Goal: Task Accomplishment & Management: Use online tool/utility

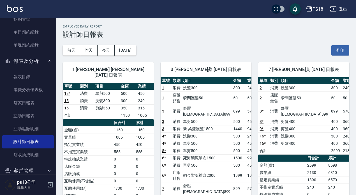
click at [342, 11] on button "登出" at bounding box center [338, 9] width 22 height 10
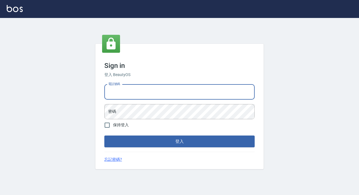
click at [138, 93] on input "電話號碼" at bounding box center [179, 91] width 150 height 15
type input "0928704656"
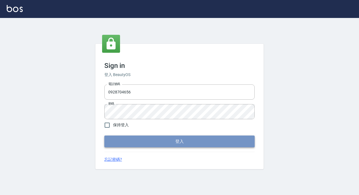
click at [193, 139] on button "登入" at bounding box center [179, 141] width 150 height 12
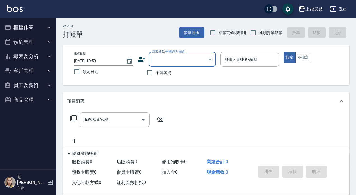
click at [23, 84] on button "員工及薪資" at bounding box center [28, 85] width 52 height 15
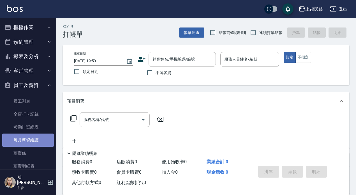
click at [29, 140] on link "每月薪資維護" at bounding box center [28, 139] width 52 height 13
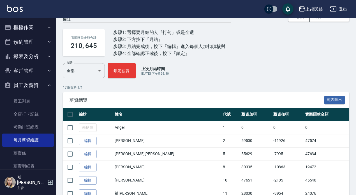
scroll to position [56, 0]
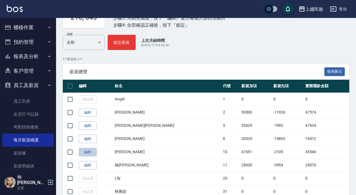
drag, startPoint x: 83, startPoint y: 150, endPoint x: 93, endPoint y: 138, distance: 15.7
click at [83, 150] on link "編輯" at bounding box center [88, 152] width 18 height 9
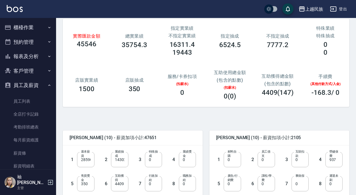
scroll to position [28, 0]
click at [127, 158] on input "14302" at bounding box center [119, 159] width 17 height 15
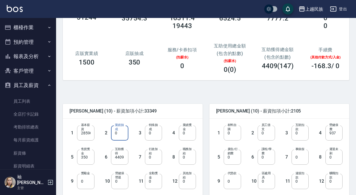
scroll to position [84, 0]
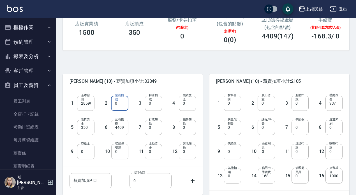
type input "0"
click at [125, 127] on input "4409" at bounding box center [119, 127] width 17 height 15
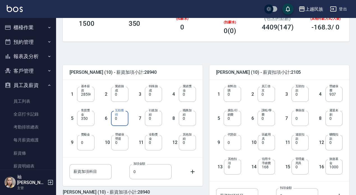
scroll to position [140, 0]
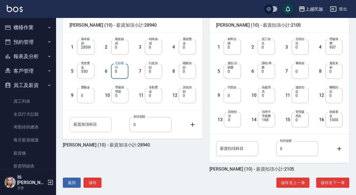
type input "0"
click at [74, 126] on input "薪資加項科目" at bounding box center [90, 124] width 42 height 15
type input "助理晉階考核"
click at [135, 127] on input "0" at bounding box center [150, 124] width 42 height 15
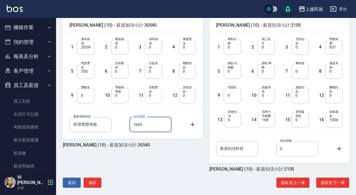
type input "1600"
type input "1000"
click at [94, 71] on input "350" at bounding box center [85, 71] width 17 height 15
type input "0"
click at [235, 49] on input "0" at bounding box center [232, 46] width 17 height 15
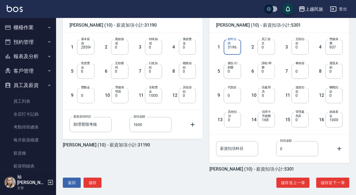
type input "3196"
click at [267, 70] on input "0" at bounding box center [265, 71] width 17 height 15
type input "3500"
click at [319, 180] on button "儲存並下一筆" at bounding box center [332, 182] width 33 height 10
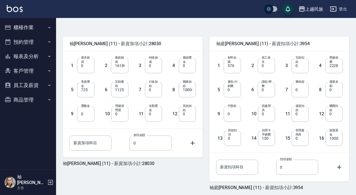
scroll to position [145, 0]
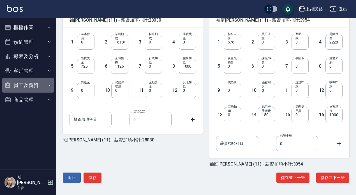
click at [22, 85] on button "員工及薪資" at bounding box center [28, 85] width 52 height 15
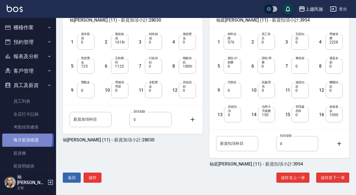
click at [24, 138] on link "每月薪資維護" at bounding box center [28, 139] width 52 height 13
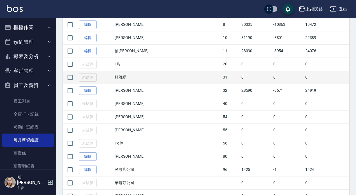
scroll to position [196, 0]
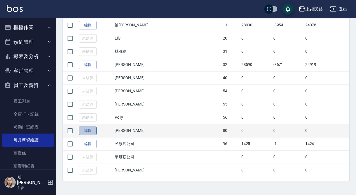
click at [89, 131] on link "編輯" at bounding box center [88, 130] width 18 height 9
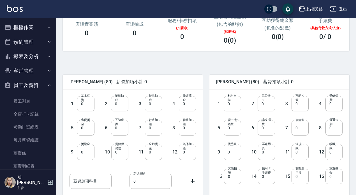
scroll to position [84, 0]
click at [185, 129] on input "0" at bounding box center [187, 127] width 17 height 15
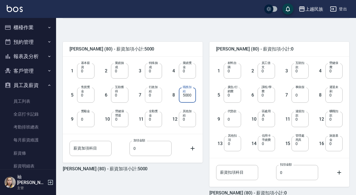
scroll to position [145, 0]
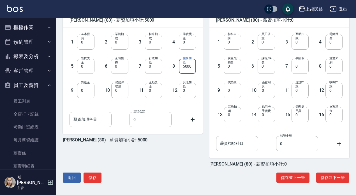
type input "5000"
click at [144, 174] on div "返回 儲存 儲存並上一筆 儲存並下一筆" at bounding box center [206, 177] width 286 height 10
click at [325, 173] on button "儲存並下一筆" at bounding box center [332, 177] width 33 height 10
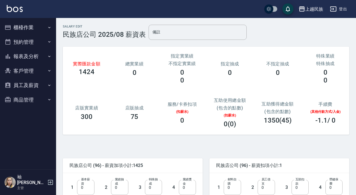
scroll to position [140, 0]
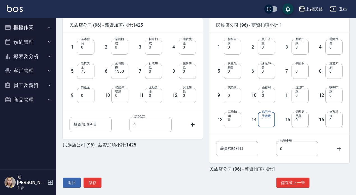
click at [269, 122] on input "1" at bounding box center [266, 119] width 17 height 15
type input "0"
click at [287, 182] on button "儲存並上一筆" at bounding box center [292, 182] width 33 height 10
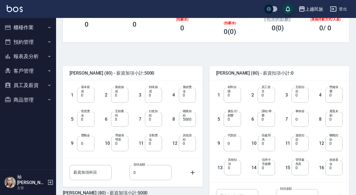
scroll to position [112, 0]
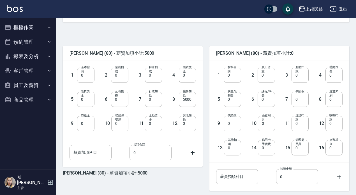
click at [22, 85] on button "員工及薪資" at bounding box center [28, 85] width 52 height 15
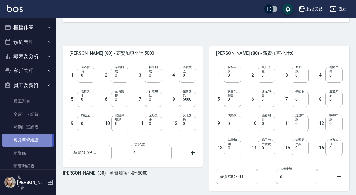
click at [24, 140] on link "每月薪資維護" at bounding box center [28, 139] width 52 height 13
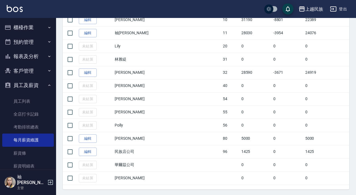
scroll to position [196, 0]
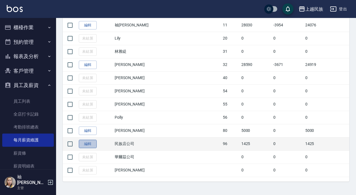
click at [87, 146] on link "編輯" at bounding box center [88, 144] width 18 height 9
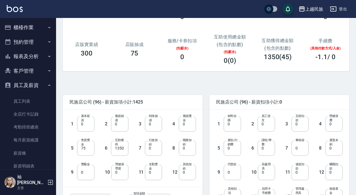
scroll to position [140, 0]
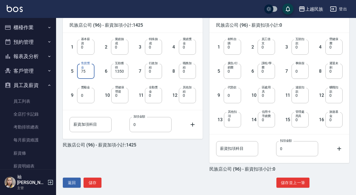
click at [86, 72] on input "75" at bounding box center [85, 71] width 17 height 15
type input "0"
click at [124, 72] on input "1350" at bounding box center [119, 71] width 17 height 15
type input "0"
click at [290, 182] on button "儲存並上一筆" at bounding box center [292, 182] width 33 height 10
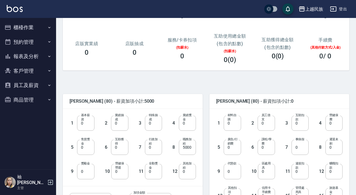
scroll to position [112, 0]
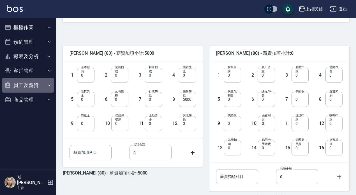
click at [35, 83] on button "員工及薪資" at bounding box center [28, 85] width 52 height 15
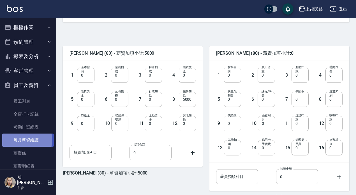
click at [17, 140] on link "每月薪資維護" at bounding box center [28, 139] width 52 height 13
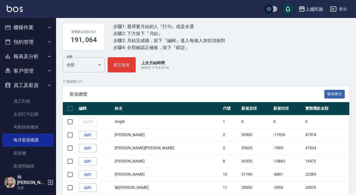
scroll to position [112, 0]
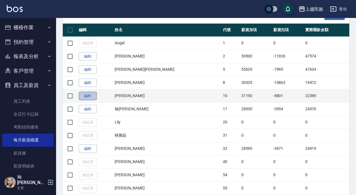
click at [85, 96] on link "編輯" at bounding box center [88, 96] width 18 height 9
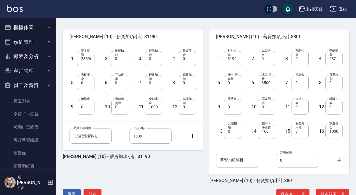
scroll to position [145, 0]
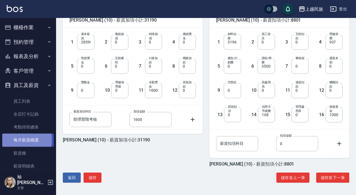
click at [16, 140] on link "每月薪資維護" at bounding box center [28, 139] width 52 height 13
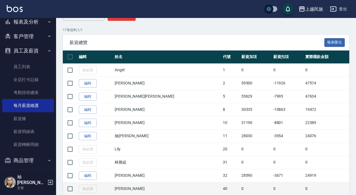
scroll to position [84, 0]
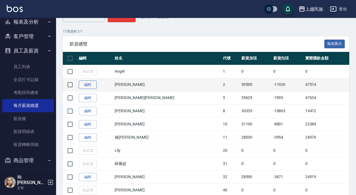
click at [87, 82] on link "編輯" at bounding box center [88, 84] width 18 height 9
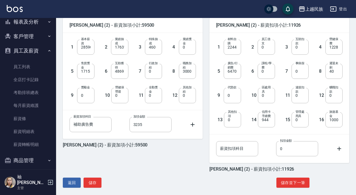
scroll to position [145, 0]
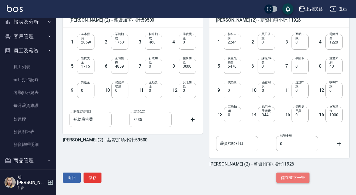
click at [295, 176] on button "儲存並下一筆" at bounding box center [292, 177] width 33 height 10
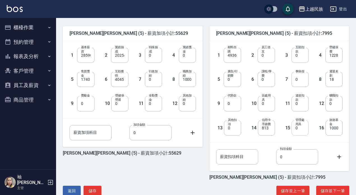
scroll to position [140, 0]
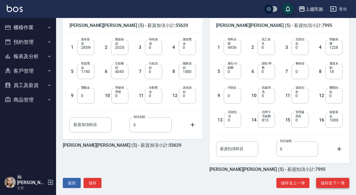
click at [323, 182] on button "儲存並下一筆" at bounding box center [332, 183] width 33 height 10
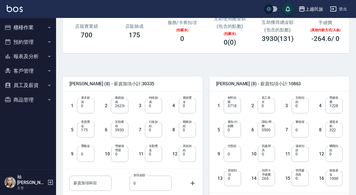
scroll to position [112, 0]
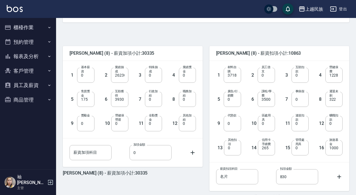
click at [27, 83] on button "員工及薪資" at bounding box center [28, 85] width 52 height 15
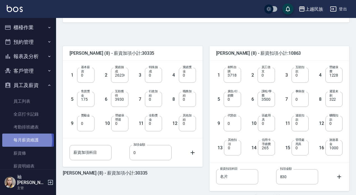
click at [19, 140] on link "每月薪資維護" at bounding box center [28, 139] width 52 height 13
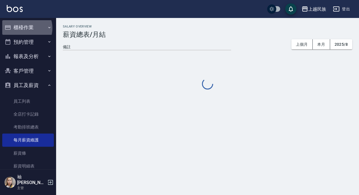
click at [25, 28] on button "櫃檯作業" at bounding box center [28, 27] width 52 height 15
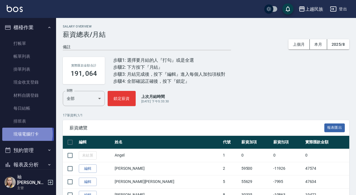
click at [27, 134] on link "現場電腦打卡" at bounding box center [28, 133] width 52 height 13
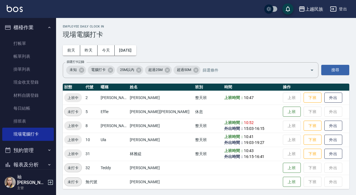
click at [47, 29] on icon "button" at bounding box center [49, 27] width 4 height 4
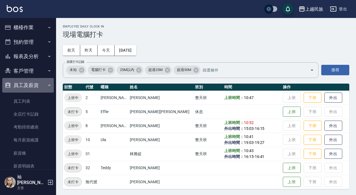
drag, startPoint x: 47, startPoint y: 85, endPoint x: 42, endPoint y: 85, distance: 4.2
click at [47, 85] on icon "button" at bounding box center [49, 85] width 4 height 4
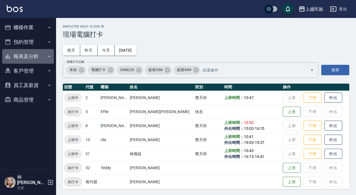
click at [24, 57] on button "報表及分析" at bounding box center [28, 56] width 52 height 15
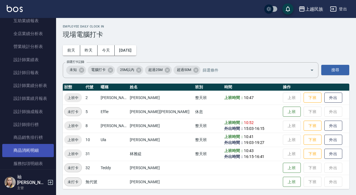
scroll to position [196, 0]
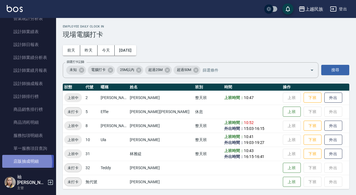
click at [19, 162] on link "店販抽成明細" at bounding box center [28, 161] width 52 height 13
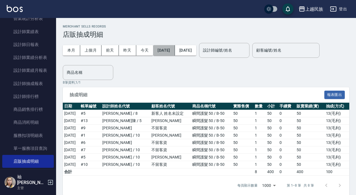
click at [166, 45] on button "2025/09/01" at bounding box center [164, 50] width 22 height 10
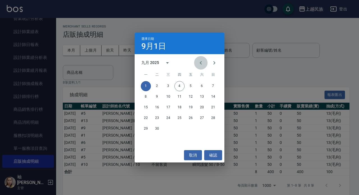
click at [202, 64] on icon "Previous month" at bounding box center [200, 62] width 7 height 7
click at [188, 84] on button "1" at bounding box center [190, 86] width 10 height 10
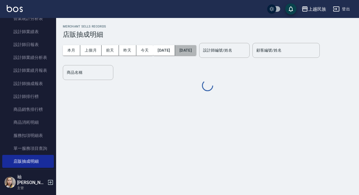
click at [196, 47] on button "[DATE]" at bounding box center [185, 50] width 21 height 10
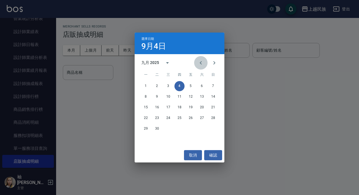
drag, startPoint x: 200, startPoint y: 61, endPoint x: 194, endPoint y: 61, distance: 6.7
click at [199, 61] on icon "Previous month" at bounding box center [200, 62] width 7 height 7
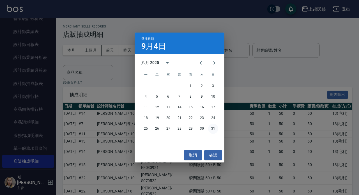
click at [212, 127] on button "31" at bounding box center [213, 129] width 10 height 10
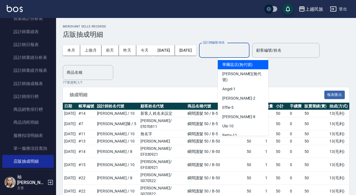
click at [247, 50] on input "設計師編號/姓名" at bounding box center [223, 50] width 45 height 10
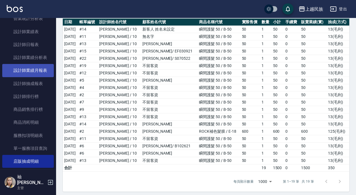
scroll to position [308, 0]
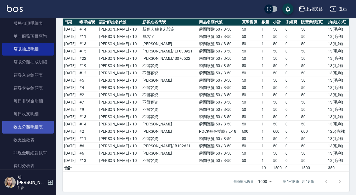
type input "Ula-10"
click at [24, 126] on link "收支分類明細表" at bounding box center [28, 126] width 52 height 13
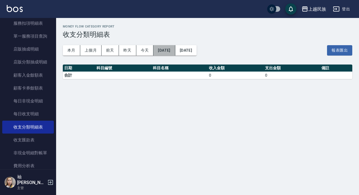
click at [164, 49] on button "2025/09/01" at bounding box center [164, 50] width 22 height 10
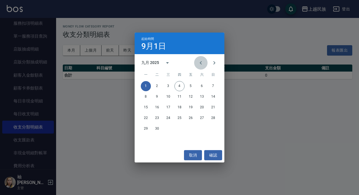
click at [199, 65] on icon "Previous month" at bounding box center [200, 62] width 7 height 7
click at [193, 85] on button "1" at bounding box center [190, 86] width 10 height 10
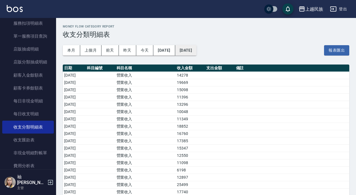
click at [192, 50] on button "2025/09/04" at bounding box center [185, 50] width 21 height 10
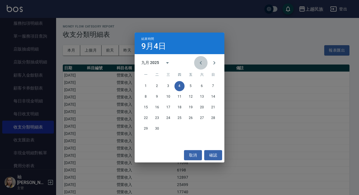
click at [202, 63] on icon "Previous month" at bounding box center [200, 62] width 7 height 7
click at [209, 126] on button "31" at bounding box center [213, 129] width 10 height 10
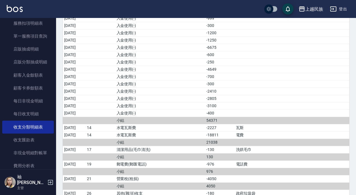
scroll to position [1009, 0]
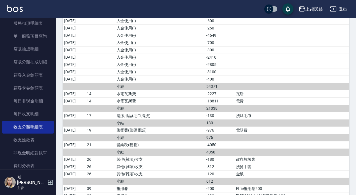
drag, startPoint x: 112, startPoint y: 174, endPoint x: 277, endPoint y: 73, distance: 193.3
click at [277, 73] on td "a dense table" at bounding box center [291, 71] width 115 height 7
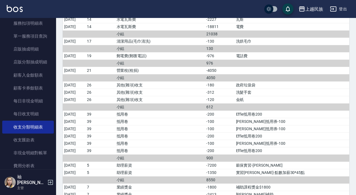
scroll to position [1093, 0]
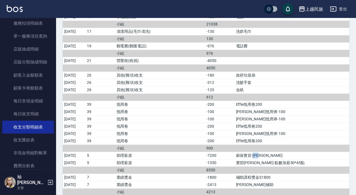
drag, startPoint x: 277, startPoint y: 155, endPoint x: 287, endPoint y: 155, distance: 10.4
click at [287, 155] on td "穀保實習-石博景" at bounding box center [291, 155] width 115 height 7
copy td "石博景"
click at [175, 124] on td "抵用卷" at bounding box center [145, 125] width 60 height 7
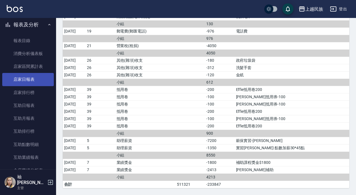
scroll to position [0, 0]
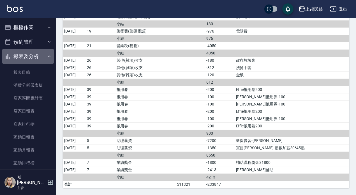
click at [42, 56] on button "報表及分析" at bounding box center [28, 56] width 52 height 15
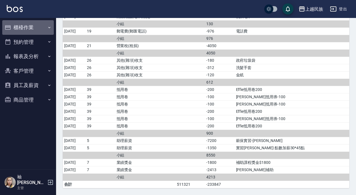
click at [33, 30] on button "櫃檯作業" at bounding box center [28, 27] width 52 height 15
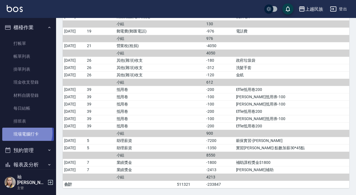
click at [25, 133] on link "現場電腦打卡" at bounding box center [28, 133] width 52 height 13
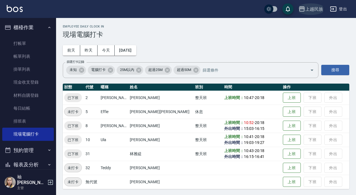
click at [313, 11] on div "上越民族" at bounding box center [314, 9] width 18 height 7
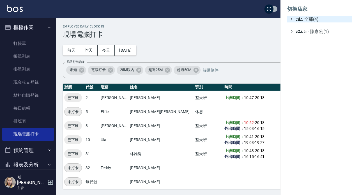
click at [304, 17] on span "全部(4)" at bounding box center [323, 19] width 54 height 7
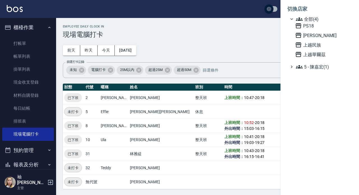
drag, startPoint x: 308, startPoint y: 26, endPoint x: 230, endPoint y: 120, distance: 121.8
click at [307, 26] on span "PS18" at bounding box center [322, 25] width 55 height 7
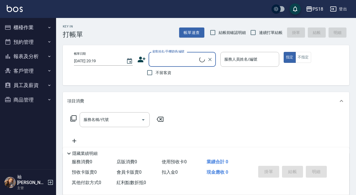
click at [21, 24] on button "櫃檯作業" at bounding box center [28, 27] width 52 height 15
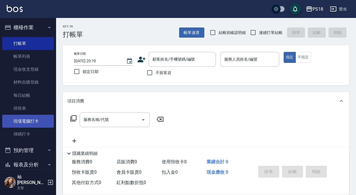
click at [36, 122] on link "現場電腦打卡" at bounding box center [28, 121] width 52 height 13
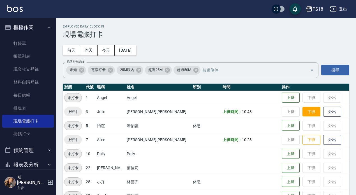
click at [303, 111] on button "下班" at bounding box center [311, 112] width 18 height 10
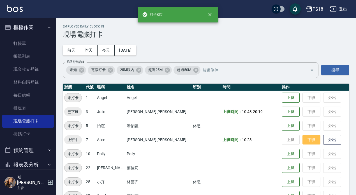
click at [302, 141] on button "下班" at bounding box center [311, 140] width 18 height 10
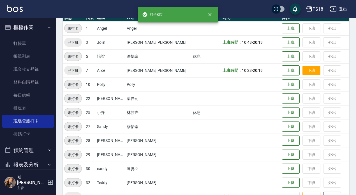
scroll to position [112, 0]
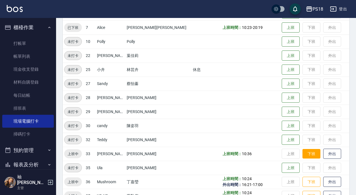
click at [302, 156] on button "下班" at bounding box center [311, 154] width 18 height 10
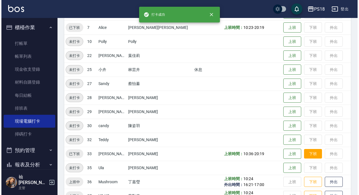
scroll to position [127, 0]
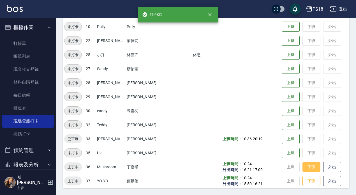
click at [302, 163] on button "下班" at bounding box center [311, 167] width 18 height 10
click at [303, 183] on button "下班" at bounding box center [311, 181] width 18 height 10
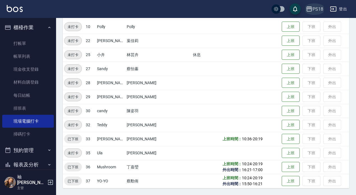
click at [312, 11] on div "PS18" at bounding box center [317, 9] width 11 height 7
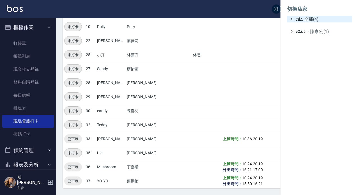
click at [309, 19] on span "全部(4)" at bounding box center [323, 19] width 54 height 7
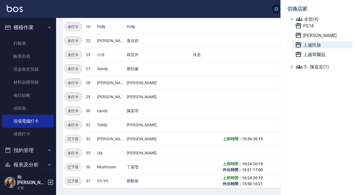
click at [311, 46] on span "上越民族" at bounding box center [322, 44] width 55 height 7
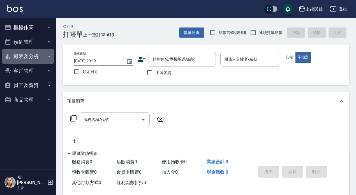
click at [25, 57] on button "報表及分析" at bounding box center [28, 56] width 52 height 15
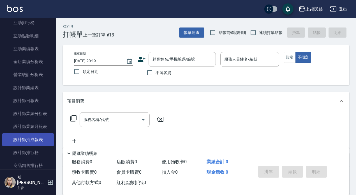
scroll to position [252, 0]
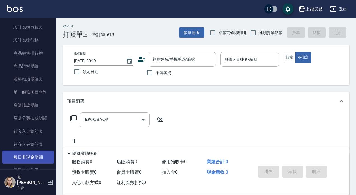
click at [25, 157] on link "每日非現金明細" at bounding box center [28, 156] width 52 height 13
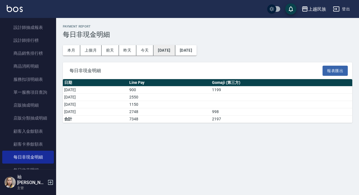
click at [163, 52] on button "2025/09/01" at bounding box center [164, 50] width 22 height 10
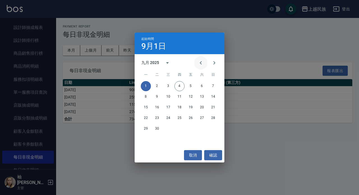
click at [199, 63] on icon "Previous month" at bounding box center [200, 62] width 7 height 7
click at [189, 85] on button "1" at bounding box center [190, 86] width 10 height 10
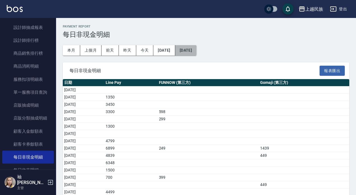
click at [196, 51] on button "[DATE]" at bounding box center [185, 50] width 21 height 10
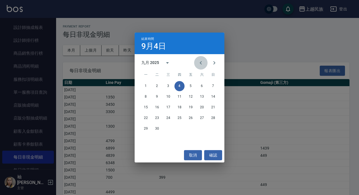
click at [200, 62] on icon "Previous month" at bounding box center [200, 62] width 2 height 3
click at [212, 127] on button "31" at bounding box center [213, 129] width 10 height 10
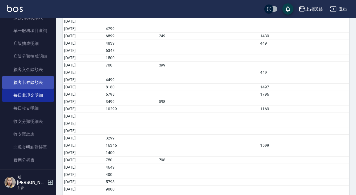
scroll to position [364, 0]
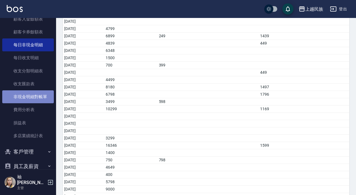
click at [37, 94] on link "非現金明細對帳單" at bounding box center [28, 96] width 52 height 13
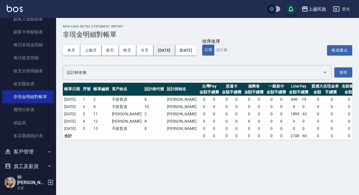
click at [164, 51] on button "[DATE]" at bounding box center [164, 50] width 22 height 10
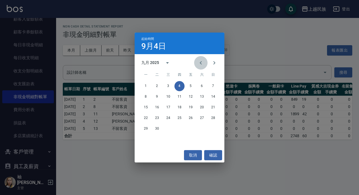
click at [197, 63] on button "Previous month" at bounding box center [200, 62] width 13 height 13
click at [190, 83] on button "1" at bounding box center [190, 86] width 10 height 10
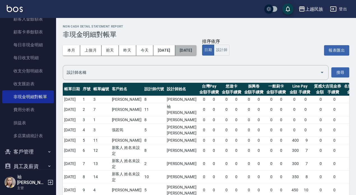
click at [192, 50] on button "2025/09/04" at bounding box center [185, 50] width 21 height 10
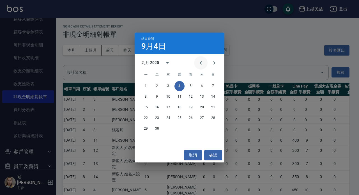
click at [201, 66] on icon "Previous month" at bounding box center [200, 62] width 7 height 7
click at [210, 128] on button "31" at bounding box center [213, 129] width 10 height 10
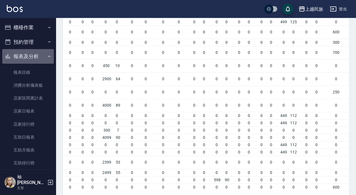
click at [47, 56] on icon "button" at bounding box center [49, 56] width 4 height 4
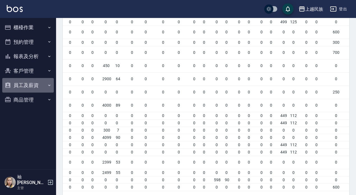
click at [21, 86] on button "員工及薪資" at bounding box center [28, 85] width 52 height 15
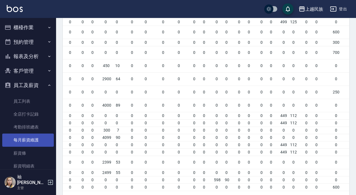
click at [23, 140] on link "每月薪資維護" at bounding box center [28, 139] width 52 height 13
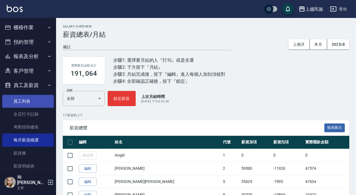
click at [24, 103] on link "員工列表" at bounding box center [28, 101] width 52 height 13
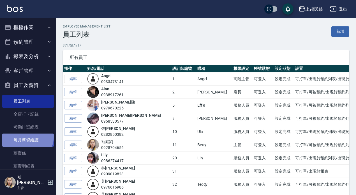
click at [27, 136] on link "每月薪資維護" at bounding box center [28, 139] width 52 height 13
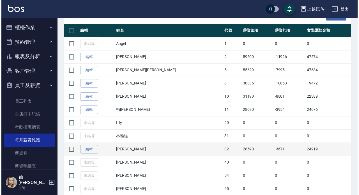
scroll to position [84, 0]
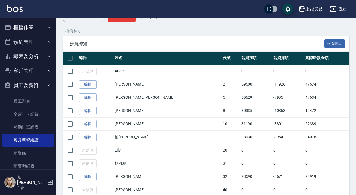
click at [315, 6] on div "上越民族" at bounding box center [314, 9] width 18 height 7
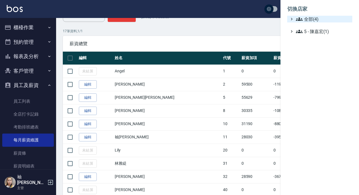
click at [310, 17] on span "全部(4)" at bounding box center [323, 19] width 54 height 7
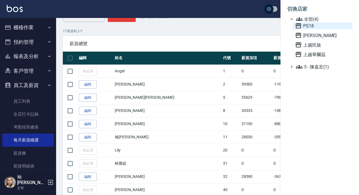
click at [308, 26] on span "PS18" at bounding box center [322, 25] width 55 height 7
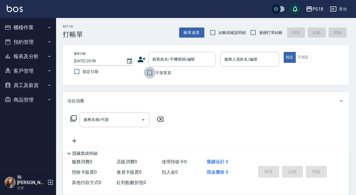
click at [147, 72] on input "不留客資" at bounding box center [150, 73] width 12 height 12
checkbox input "true"
click at [250, 32] on input "連續打單結帳" at bounding box center [253, 33] width 12 height 12
checkbox input "true"
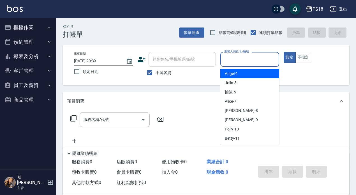
click at [238, 55] on div "服務人員姓名/編號 服務人員姓名/編號" at bounding box center [249, 59] width 59 height 15
type input "3"
type button "true"
type input "Jolin-3"
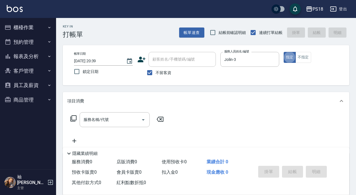
click at [74, 116] on icon at bounding box center [73, 118] width 7 height 7
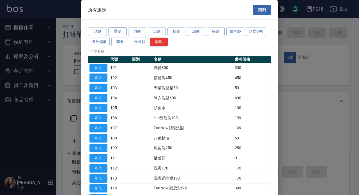
click at [114, 30] on button "燙髮" at bounding box center [117, 31] width 18 height 9
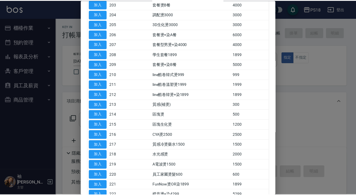
scroll to position [112, 0]
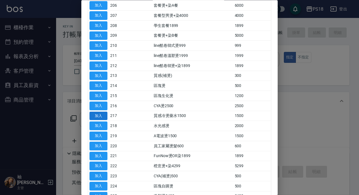
click at [93, 116] on button "加入" at bounding box center [98, 115] width 18 height 9
type input "質感冷燙藥水1500(217)"
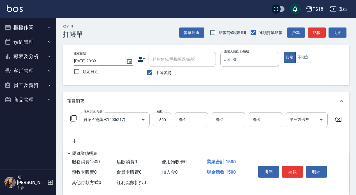
click at [165, 119] on input "1500" at bounding box center [162, 119] width 18 height 15
type input "3200"
type input "Jolin-3"
click at [73, 117] on icon at bounding box center [73, 118] width 7 height 7
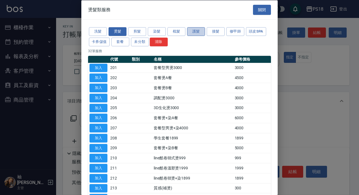
click at [192, 34] on button "護髮" at bounding box center [196, 31] width 18 height 9
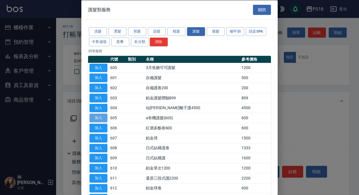
click at [103, 117] on button "加入" at bounding box center [98, 117] width 18 height 9
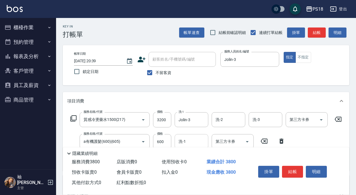
scroll to position [28, 0]
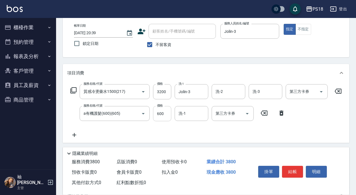
click at [165, 112] on input "600" at bounding box center [162, 113] width 18 height 15
type input "800"
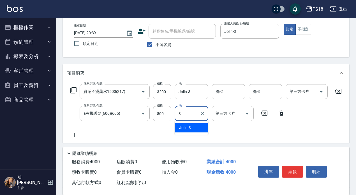
type input "Jolin-3"
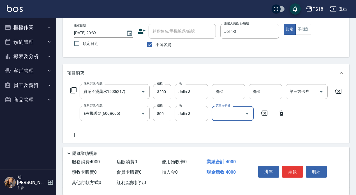
click at [71, 90] on icon at bounding box center [73, 90] width 7 height 7
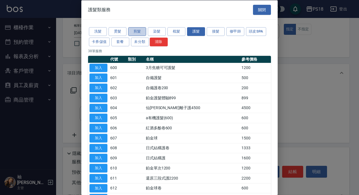
click at [129, 29] on button "剪髮" at bounding box center [137, 31] width 18 height 9
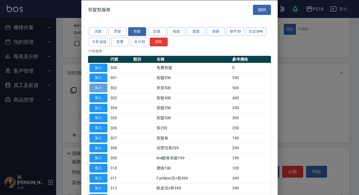
click at [93, 87] on button "加入" at bounding box center [98, 87] width 18 height 9
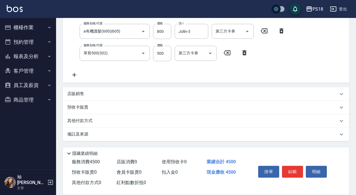
scroll to position [115, 0]
click at [77, 135] on p "備註及來源" at bounding box center [77, 134] width 21 height 6
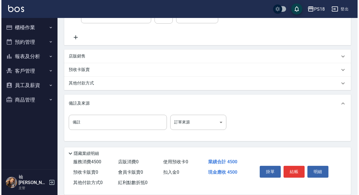
scroll to position [152, 0]
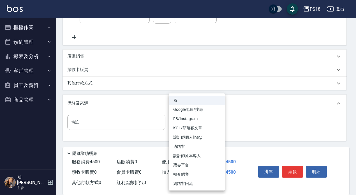
click at [219, 121] on body "PS18 登出 櫃檯作業 打帳單 帳單列表 現金收支登錄 材料自購登錄 每日結帳 排班表 現場電腦打卡 掃碼打卡 預約管理 預約管理 單日預約紀錄 單週預約紀…" at bounding box center [178, 23] width 356 height 342
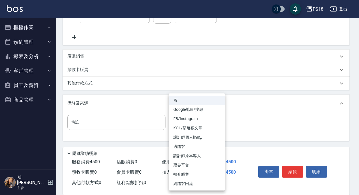
drag, startPoint x: 194, startPoint y: 153, endPoint x: 212, endPoint y: 155, distance: 18.6
click at [194, 153] on li "設計師原本客人" at bounding box center [197, 155] width 56 height 9
type input "設計師原本客人"
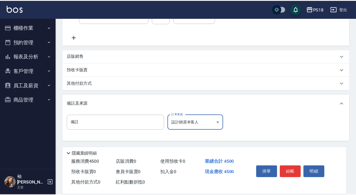
scroll to position [148, 0]
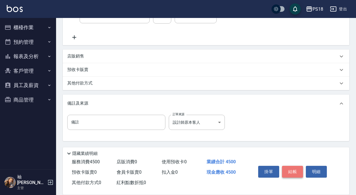
click at [293, 167] on button "結帳" at bounding box center [292, 172] width 21 height 12
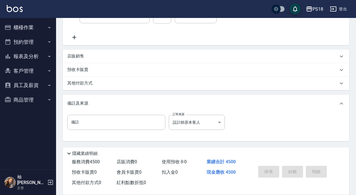
type input "2025/09/04 20:42"
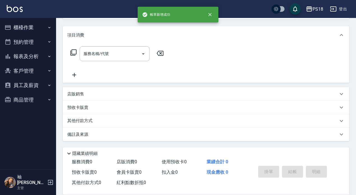
scroll to position [0, 0]
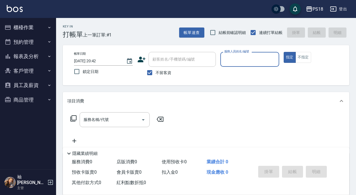
drag, startPoint x: 255, startPoint y: 60, endPoint x: 255, endPoint y: 65, distance: 4.8
click at [255, 60] on input "服務人員姓名/編號" at bounding box center [250, 59] width 54 height 10
type input "Jolin-3"
click at [73, 117] on icon at bounding box center [73, 118] width 7 height 7
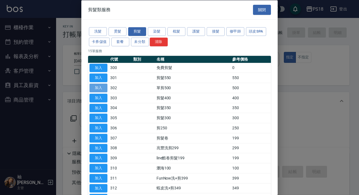
click at [97, 89] on button "加入" at bounding box center [98, 87] width 18 height 9
type input "單剪500(302)"
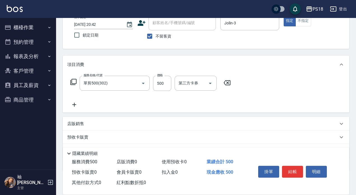
scroll to position [66, 0]
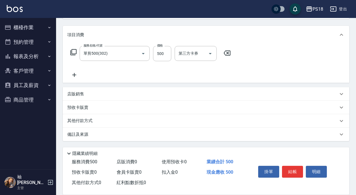
click at [84, 134] on p "備註及來源" at bounding box center [77, 134] width 21 height 6
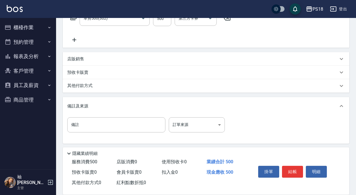
scroll to position [103, 0]
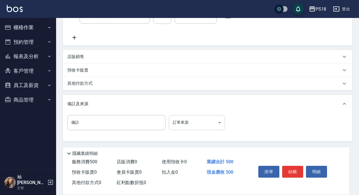
click at [219, 120] on body "PS18 登出 櫃檯作業 打帳單 帳單列表 現金收支登錄 材料自購登錄 每日結帳 排班表 現場電腦打卡 掃碼打卡 預約管理 預約管理 單日預約紀錄 單週預約紀…" at bounding box center [179, 46] width 359 height 298
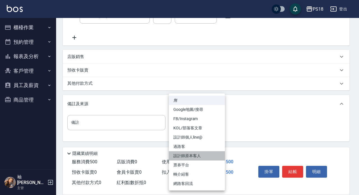
click at [184, 155] on li "設計師原本客人" at bounding box center [197, 155] width 56 height 9
type input "設計師原本客人"
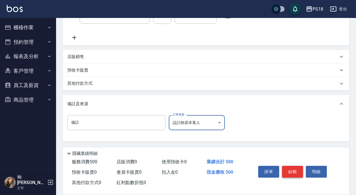
click at [298, 169] on button "結帳" at bounding box center [292, 172] width 21 height 12
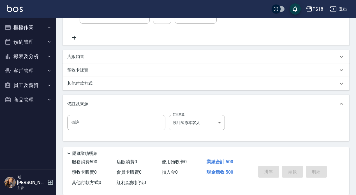
type input "2025/09/04 20:43"
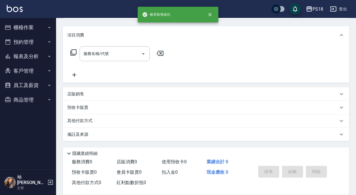
scroll to position [0, 0]
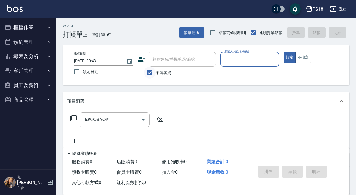
click at [150, 71] on input "不留客資" at bounding box center [150, 73] width 12 height 12
checkbox input "false"
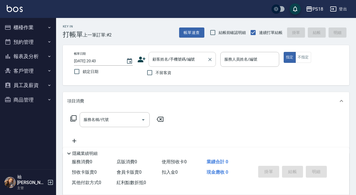
click at [160, 60] on input "顧客姓名/手機號碼/編號" at bounding box center [178, 59] width 54 height 10
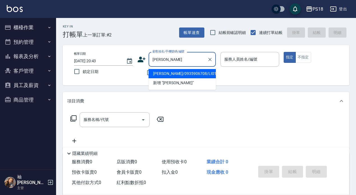
click at [169, 73] on li "呂揚諭/0935906708/LI012221" at bounding box center [181, 73] width 67 height 9
type input "呂揚諭/0935906708/LI012221"
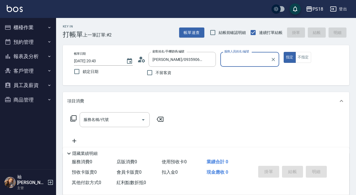
type input "Jolin-3"
click at [73, 116] on icon at bounding box center [73, 118] width 6 height 6
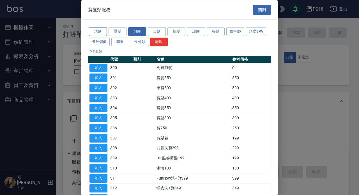
click at [91, 30] on button "洗髮" at bounding box center [98, 31] width 18 height 9
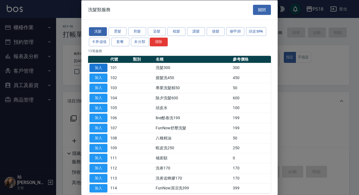
click at [94, 66] on button "加入" at bounding box center [98, 67] width 18 height 9
type input "洗髮300(101)"
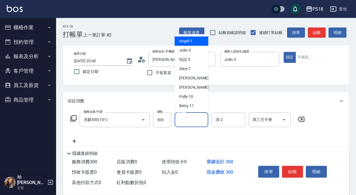
click at [190, 117] on input "洗-1" at bounding box center [191, 120] width 29 height 10
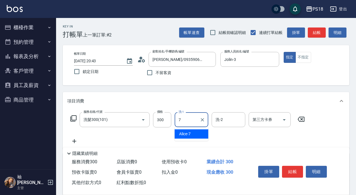
type input "Alice-7"
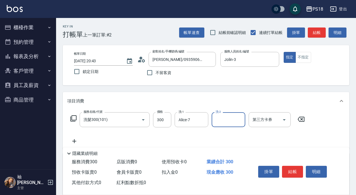
click at [73, 119] on icon at bounding box center [73, 118] width 7 height 7
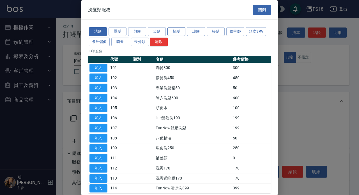
drag, startPoint x: 170, startPoint y: 31, endPoint x: 183, endPoint y: 33, distance: 12.9
click at [171, 31] on button "梳髮" at bounding box center [176, 31] width 18 height 9
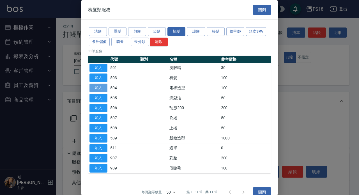
click at [100, 87] on button "加入" at bounding box center [98, 87] width 18 height 9
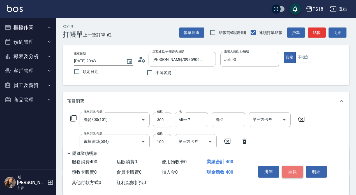
click at [291, 168] on button "結帳" at bounding box center [292, 172] width 21 height 12
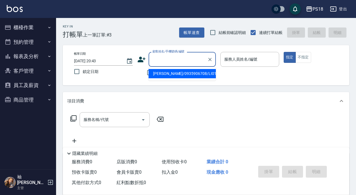
click at [176, 59] on input "顧客姓名/手機號碼/編號" at bounding box center [178, 59] width 54 height 10
type input "栩"
click at [185, 57] on input "栩" at bounding box center [178, 59] width 54 height 10
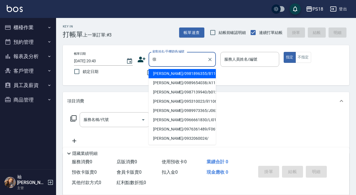
click at [176, 72] on li "徐詩涵/0981896355/B110522" at bounding box center [181, 73] width 67 height 9
type input "徐詩涵/0981896355/B110522"
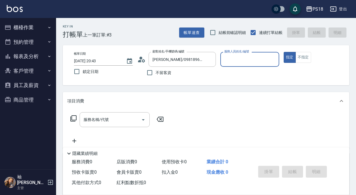
click at [231, 61] on input "服務人員姓名/編號" at bounding box center [250, 59] width 54 height 10
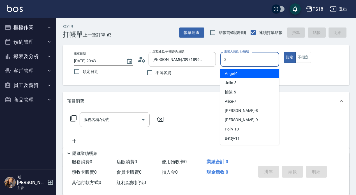
type input "Jolin-3"
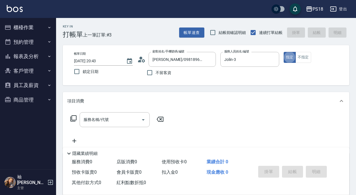
click at [74, 116] on icon at bounding box center [73, 118] width 6 height 6
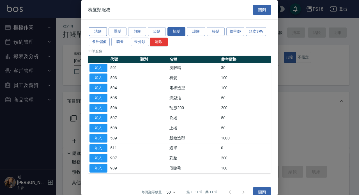
click at [96, 33] on button "洗髮" at bounding box center [98, 31] width 18 height 9
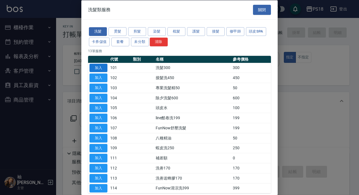
click at [95, 66] on button "加入" at bounding box center [98, 67] width 18 height 9
type input "洗髮300(101)"
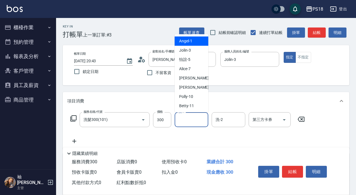
click at [191, 117] on input "洗-1" at bounding box center [191, 120] width 29 height 10
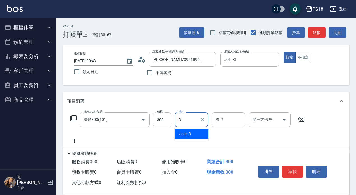
type input "Jolin-3"
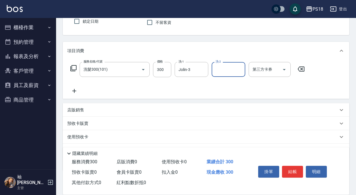
scroll to position [80, 0]
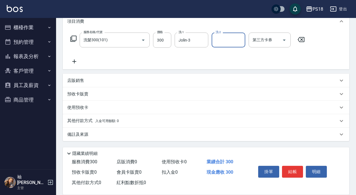
click at [81, 133] on p "備註及來源" at bounding box center [77, 134] width 21 height 6
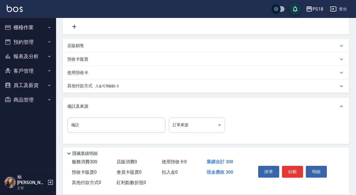
scroll to position [116, 0]
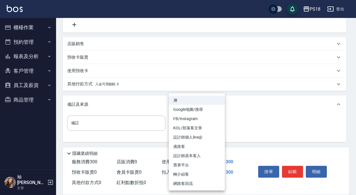
click at [220, 123] on body "PS18 登出 櫃檯作業 打帳單 帳單列表 現金收支登錄 材料自購登錄 每日結帳 排班表 現場電腦打卡 掃碼打卡 預約管理 預約管理 單日預約紀錄 單週預約紀…" at bounding box center [178, 40] width 356 height 312
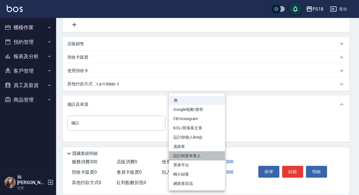
click at [192, 155] on li "設計師原本客人" at bounding box center [197, 155] width 56 height 9
type input "設計師原本客人"
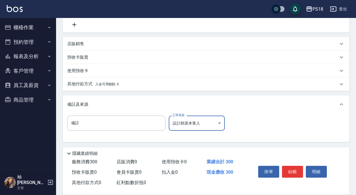
drag, startPoint x: 286, startPoint y: 167, endPoint x: 287, endPoint y: 164, distance: 3.1
click at [286, 167] on button "結帳" at bounding box center [292, 172] width 21 height 12
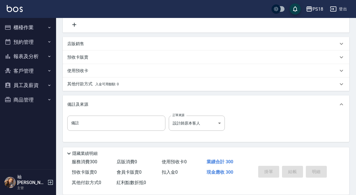
type input "2025/09/04 20:44"
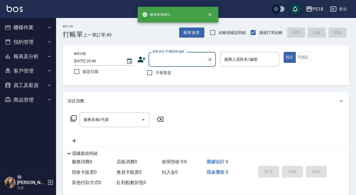
scroll to position [0, 0]
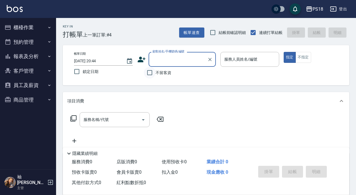
click at [152, 72] on input "不留客資" at bounding box center [150, 73] width 12 height 12
checkbox input "true"
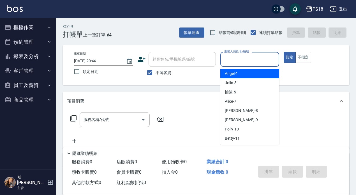
click at [254, 62] on input "服務人員姓名/編號" at bounding box center [250, 59] width 54 height 10
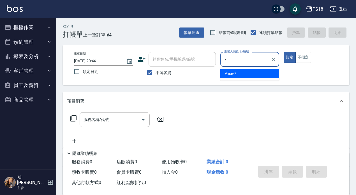
type input "Alice-7"
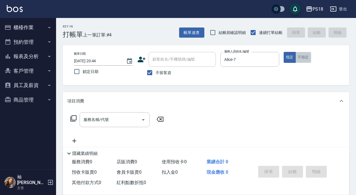
click at [303, 55] on button "不指定" at bounding box center [303, 57] width 16 height 11
click at [75, 117] on icon at bounding box center [73, 118] width 7 height 7
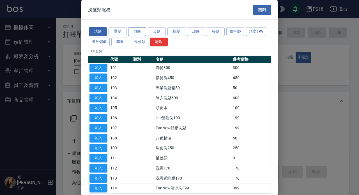
drag, startPoint x: 132, startPoint y: 32, endPoint x: 137, endPoint y: 31, distance: 5.4
click at [132, 32] on button "剪髮" at bounding box center [137, 31] width 18 height 9
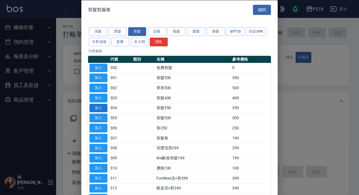
click at [100, 107] on button "加入" at bounding box center [98, 107] width 18 height 9
type input "剪髮350(304)"
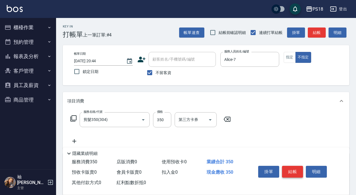
click at [291, 168] on button "結帳" at bounding box center [292, 172] width 21 height 12
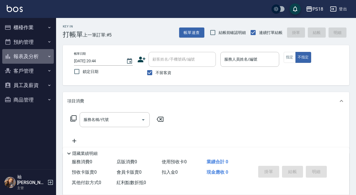
click at [15, 56] on button "報表及分析" at bounding box center [28, 56] width 52 height 15
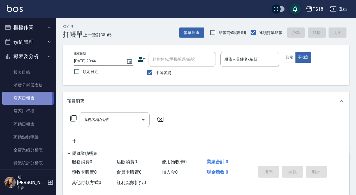
click at [20, 99] on link "店家日報表" at bounding box center [28, 98] width 52 height 13
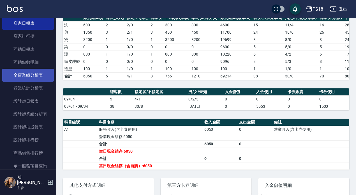
scroll to position [84, 0]
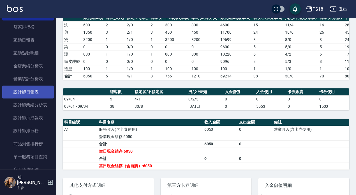
click at [32, 92] on link "設計師日報表" at bounding box center [28, 91] width 52 height 13
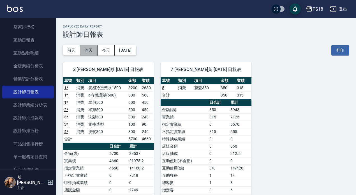
click at [93, 50] on button "昨天" at bounding box center [88, 50] width 17 height 10
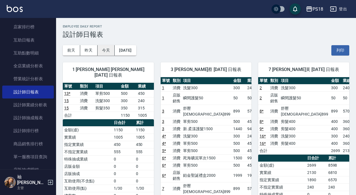
click at [109, 48] on button "今天" at bounding box center [105, 50] width 17 height 10
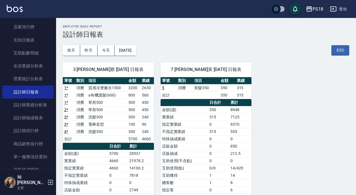
click at [314, 10] on div "PS18" at bounding box center [317, 9] width 11 height 7
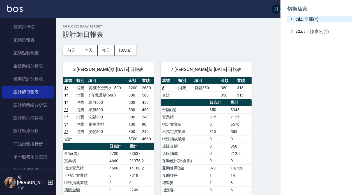
click at [305, 18] on span "全部(4)" at bounding box center [323, 19] width 54 height 7
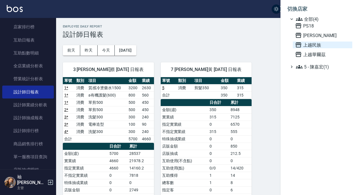
click at [315, 46] on span "上越民族" at bounding box center [322, 44] width 55 height 7
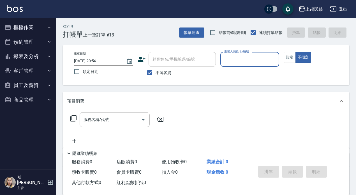
click at [29, 53] on button "報表及分析" at bounding box center [28, 56] width 52 height 15
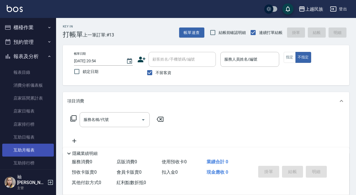
scroll to position [84, 0]
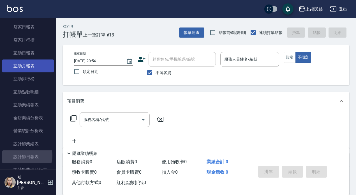
click at [23, 155] on link "設計師日報表" at bounding box center [28, 156] width 52 height 13
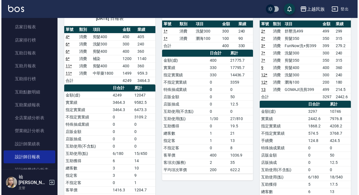
scroll to position [56, 0]
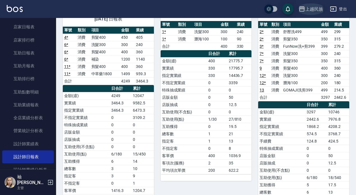
click at [312, 7] on div "上越民族" at bounding box center [314, 9] width 18 height 7
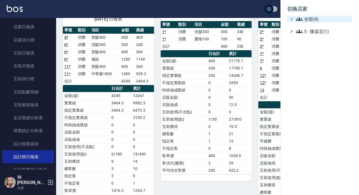
click at [310, 21] on span "全部(4)" at bounding box center [323, 19] width 54 height 7
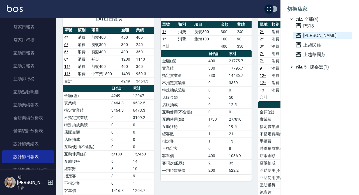
click at [312, 34] on span "[PERSON_NAME]" at bounding box center [322, 35] width 55 height 7
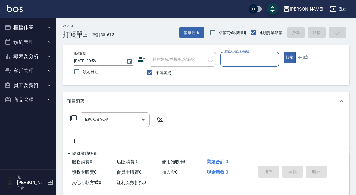
click at [20, 55] on button "報表及分析" at bounding box center [28, 56] width 52 height 15
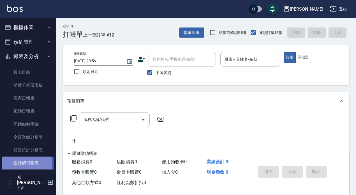
click at [25, 164] on link "設計師日報表" at bounding box center [28, 162] width 52 height 13
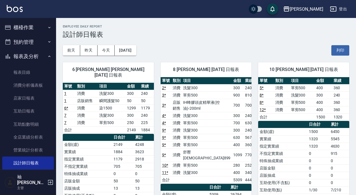
click at [319, 8] on div "[PERSON_NAME]" at bounding box center [306, 9] width 33 height 7
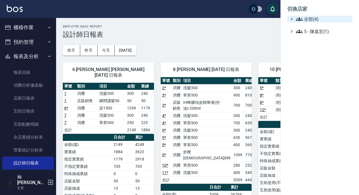
click at [310, 17] on span "全部(4)" at bounding box center [323, 19] width 54 height 7
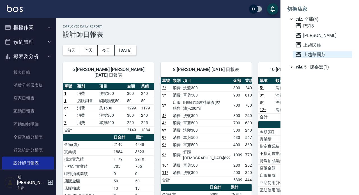
click at [311, 54] on span "上越華爾茲" at bounding box center [322, 54] width 55 height 7
